Goal: Book appointment/travel/reservation

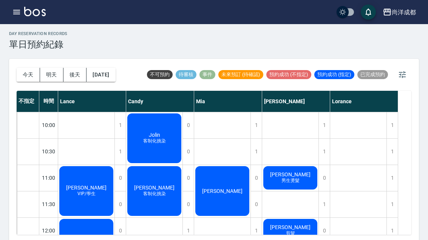
scroll to position [55, 0]
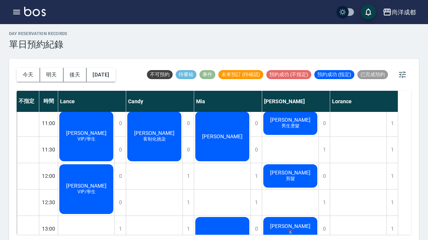
click at [289, 232] on span "✂️" at bounding box center [290, 231] width 9 height 5
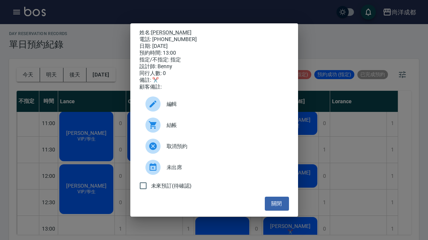
click at [283, 211] on button "關閉" at bounding box center [277, 204] width 24 height 14
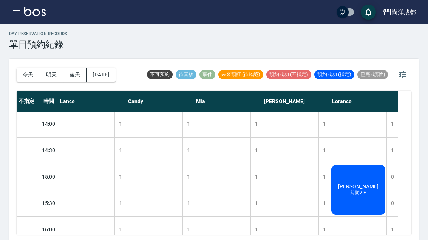
scroll to position [212, 0]
click at [25, 70] on button "今天" at bounding box center [28, 75] width 23 height 14
click at [22, 69] on button "今天" at bounding box center [28, 75] width 23 height 14
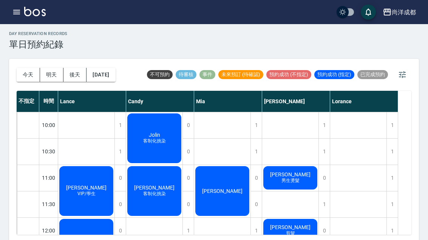
scroll to position [0, 0]
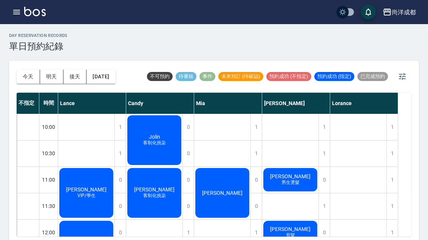
click at [14, 12] on icon "button" at bounding box center [16, 12] width 7 height 5
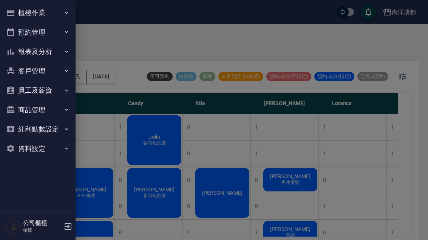
click at [20, 70] on button "客戶管理" at bounding box center [37, 72] width 69 height 20
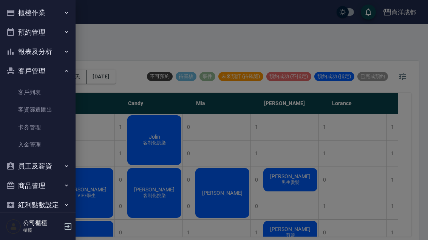
click at [17, 88] on link "客戶列表" at bounding box center [37, 92] width 69 height 17
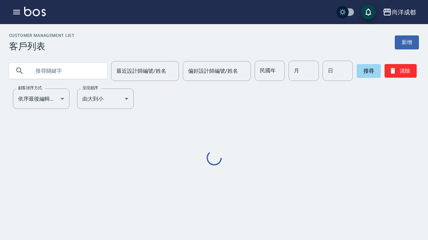
click at [36, 71] on input "text" at bounding box center [65, 71] width 71 height 20
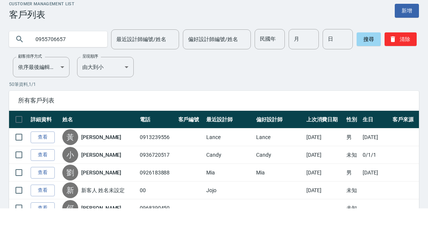
type input "0955706657"
click at [360, 64] on button "搜尋" at bounding box center [368, 71] width 24 height 14
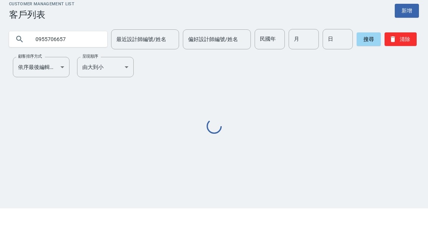
scroll to position [24, 0]
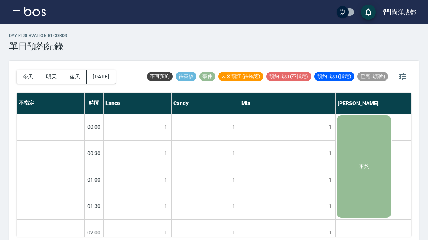
scroll to position [729, 63]
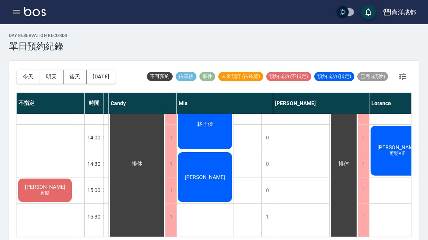
click at [33, 71] on button "今天" at bounding box center [28, 77] width 23 height 14
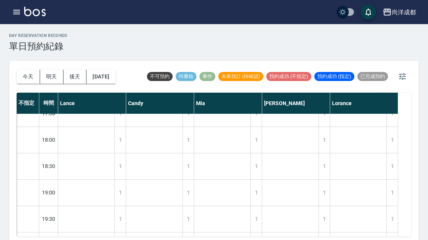
click at [294, 48] on div "day Reservation records 單日預約紀錄" at bounding box center [213, 42] width 409 height 18
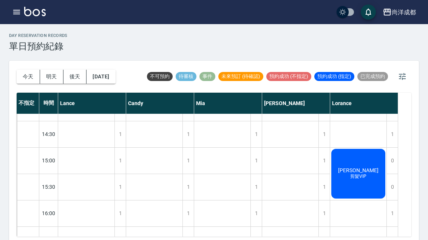
scroll to position [230, 0]
click at [323, 189] on div "1" at bounding box center [323, 188] width 11 height 26
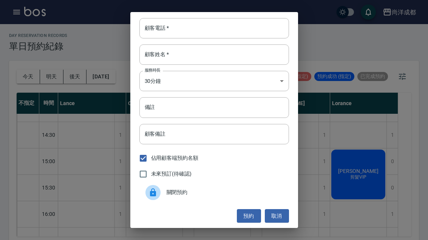
click at [166, 26] on div "顧客電話   * 顧客電話   *" at bounding box center [213, 28] width 149 height 20
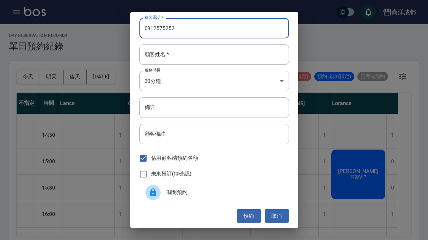
type input "0912575252"
click at [152, 54] on div "顧客姓名   * 顧客姓名   *" at bounding box center [213, 55] width 149 height 20
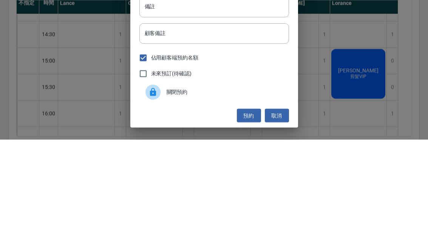
type input "陳"
click at [278, 97] on input "備註" at bounding box center [213, 107] width 149 height 20
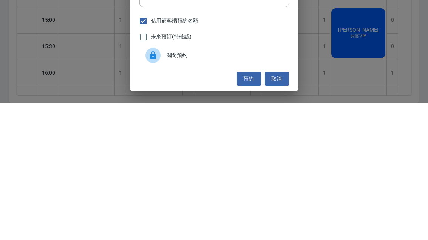
type input "洗剪"
click at [251, 209] on button "預約" at bounding box center [249, 216] width 24 height 14
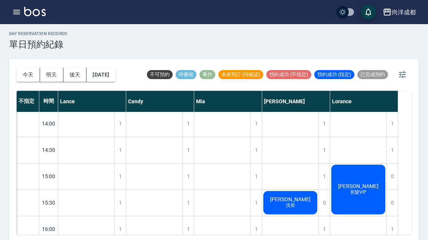
scroll to position [213, 0]
